Goal: Navigation & Orientation: Find specific page/section

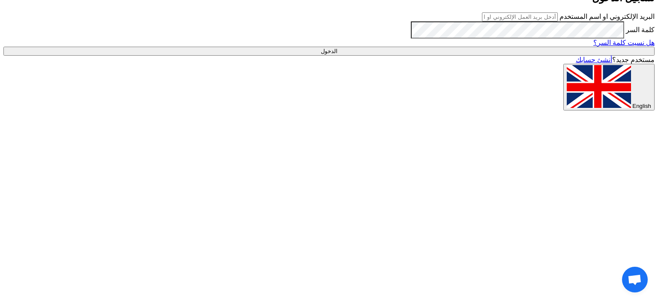
type input "[DOMAIN_NAME][EMAIL_ADDRESS][DOMAIN_NAME]"
click at [479, 56] on input "الدخول" at bounding box center [328, 51] width 651 height 9
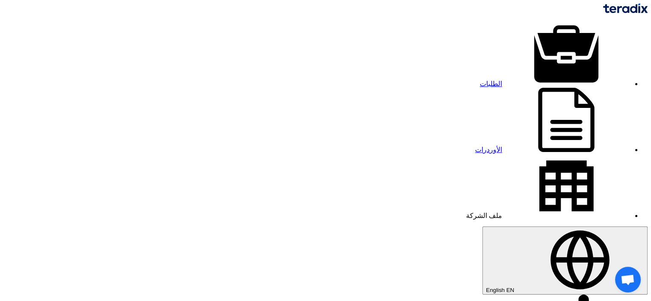
click at [519, 80] on link "الطلبات" at bounding box center [555, 83] width 151 height 7
click at [603, 11] on img at bounding box center [625, 8] width 45 height 10
click at [513, 80] on link "الطلبات" at bounding box center [555, 83] width 151 height 7
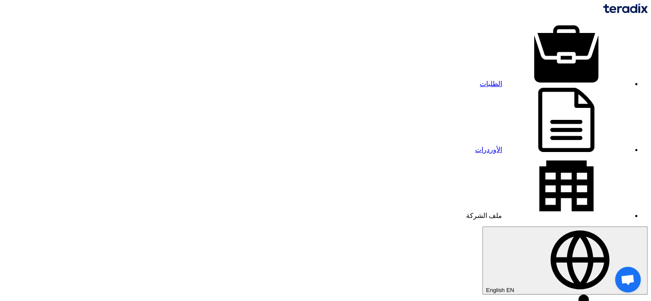
click at [483, 146] on link "الأوردرات" at bounding box center [552, 149] width 155 height 7
click at [517, 80] on link "الطلبات" at bounding box center [555, 83] width 151 height 7
click at [540, 161] on use at bounding box center [567, 186] width 54 height 51
click at [525, 80] on link "الطلبات" at bounding box center [555, 83] width 151 height 7
